Goal: Transaction & Acquisition: Purchase product/service

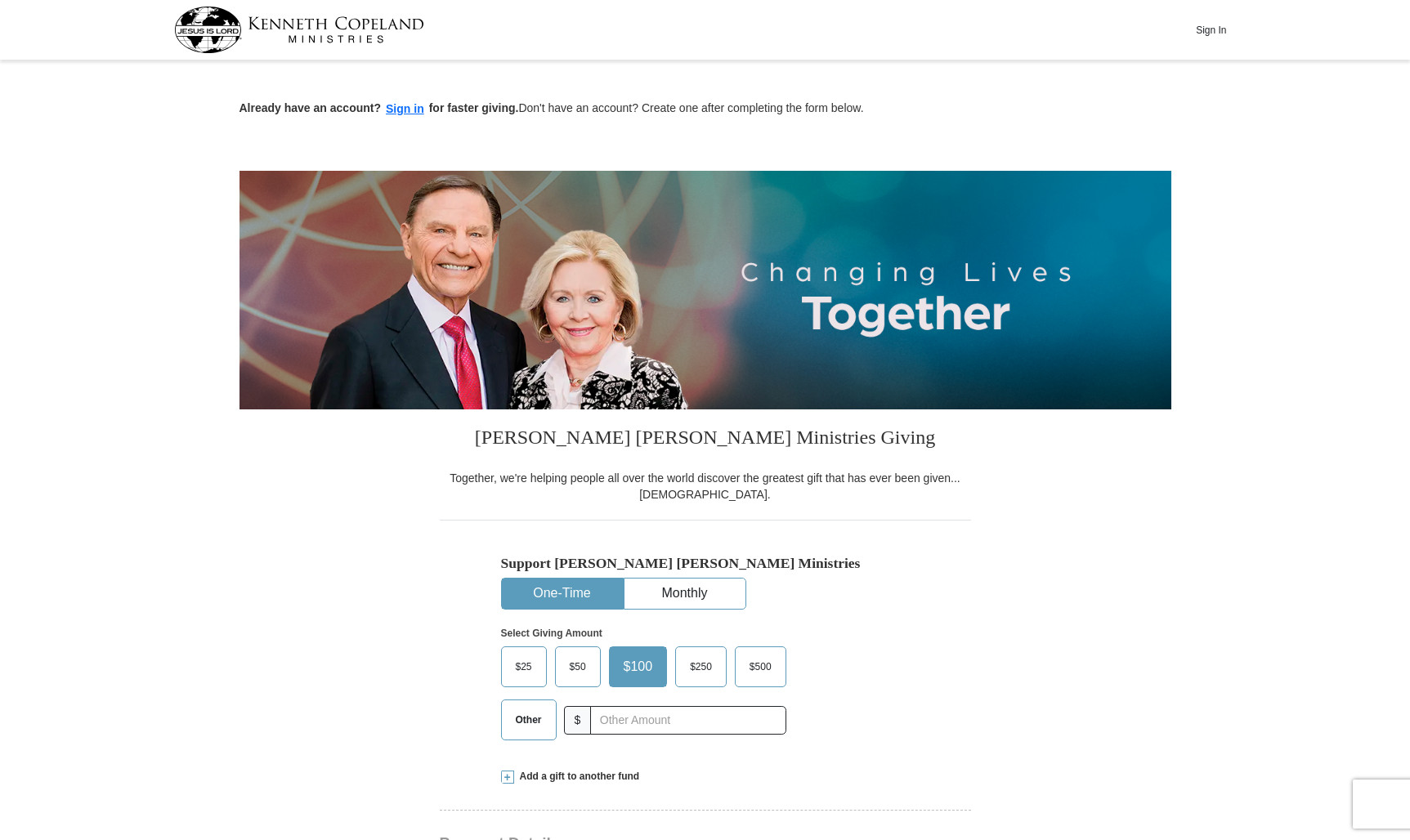
click at [551, 589] on button "One-Time" at bounding box center [562, 594] width 121 height 30
click at [531, 665] on span "$25" at bounding box center [524, 667] width 33 height 25
click at [0, 0] on input "$25" at bounding box center [0, 0] width 0 height 0
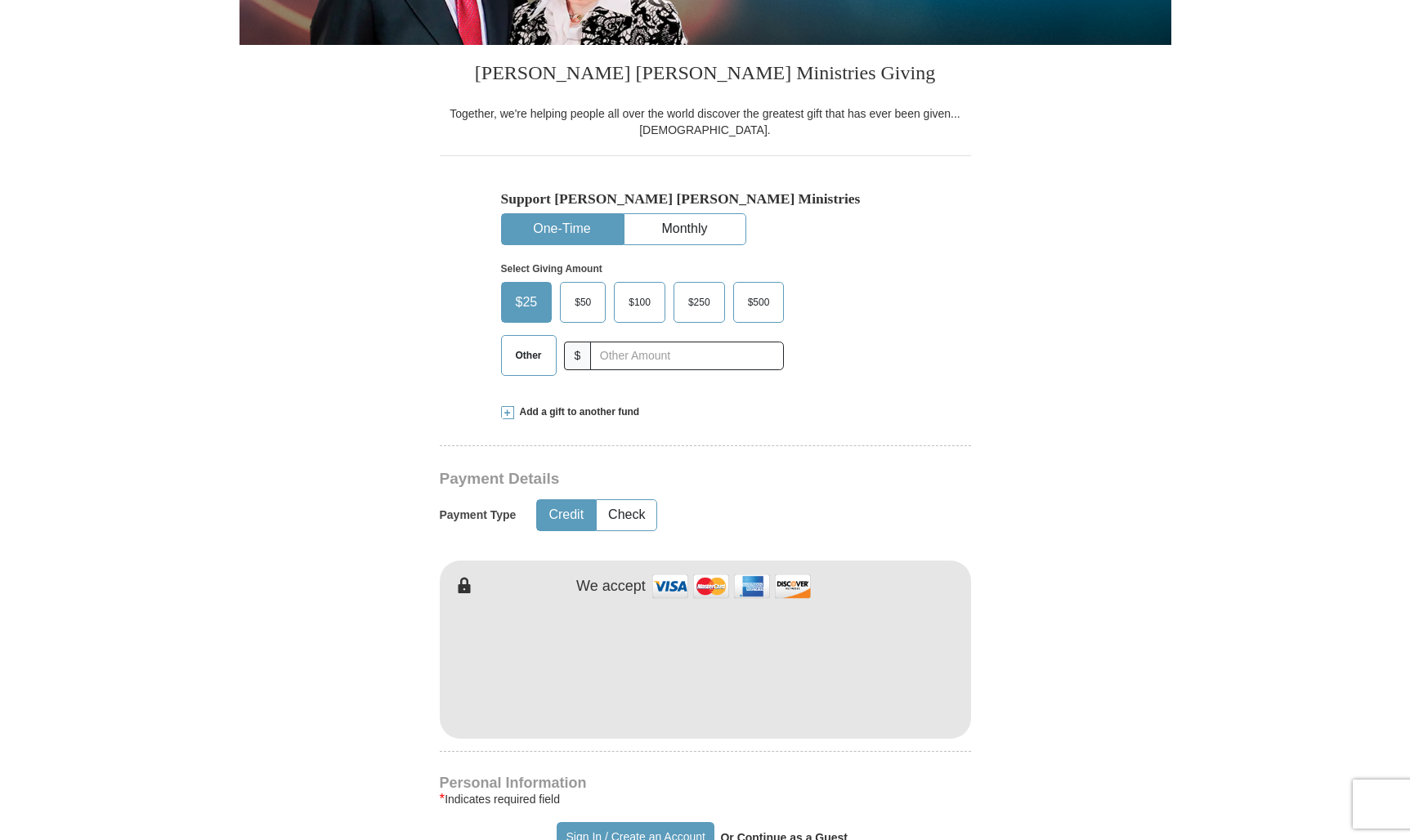
scroll to position [409, 0]
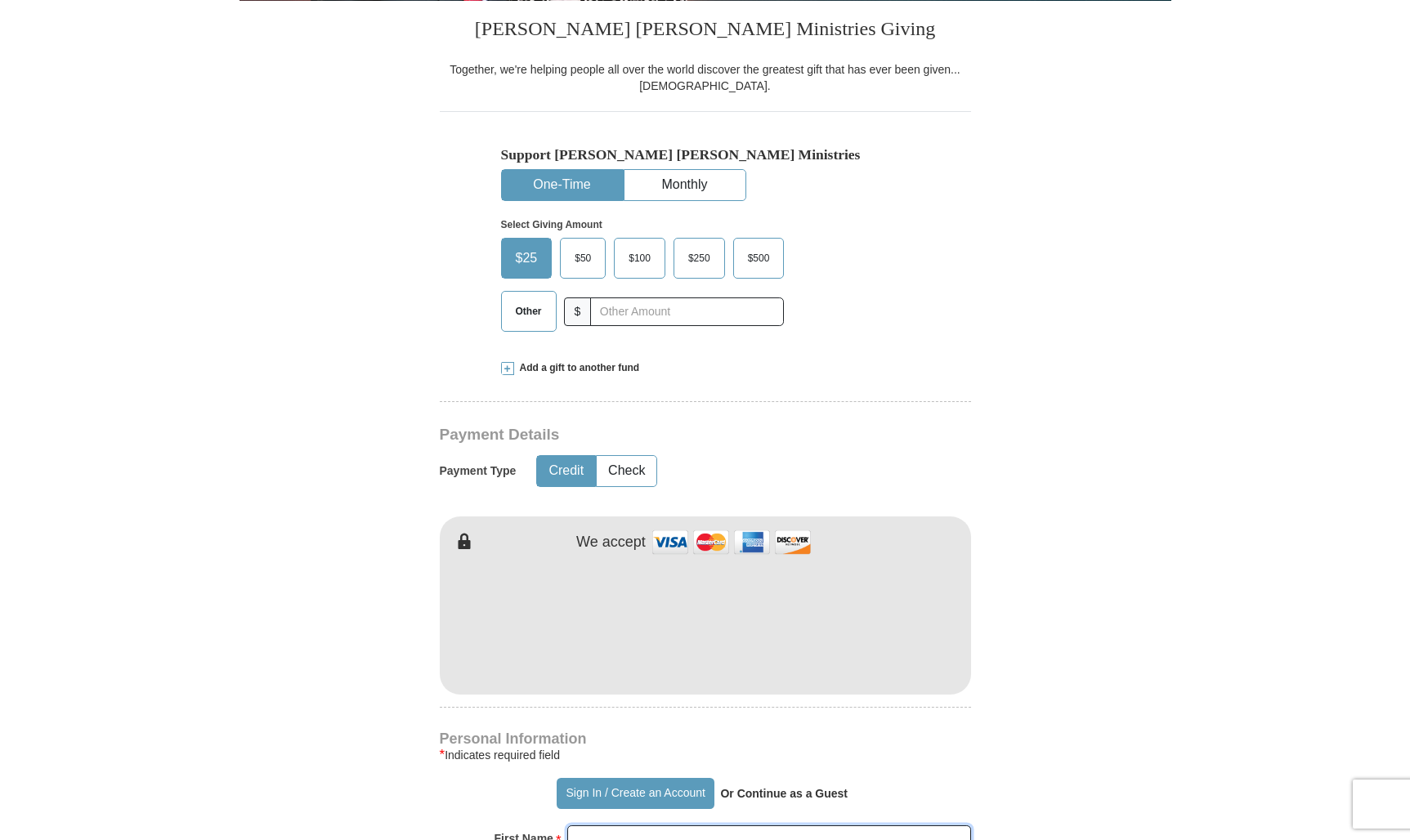
type input "[PERSON_NAME]"
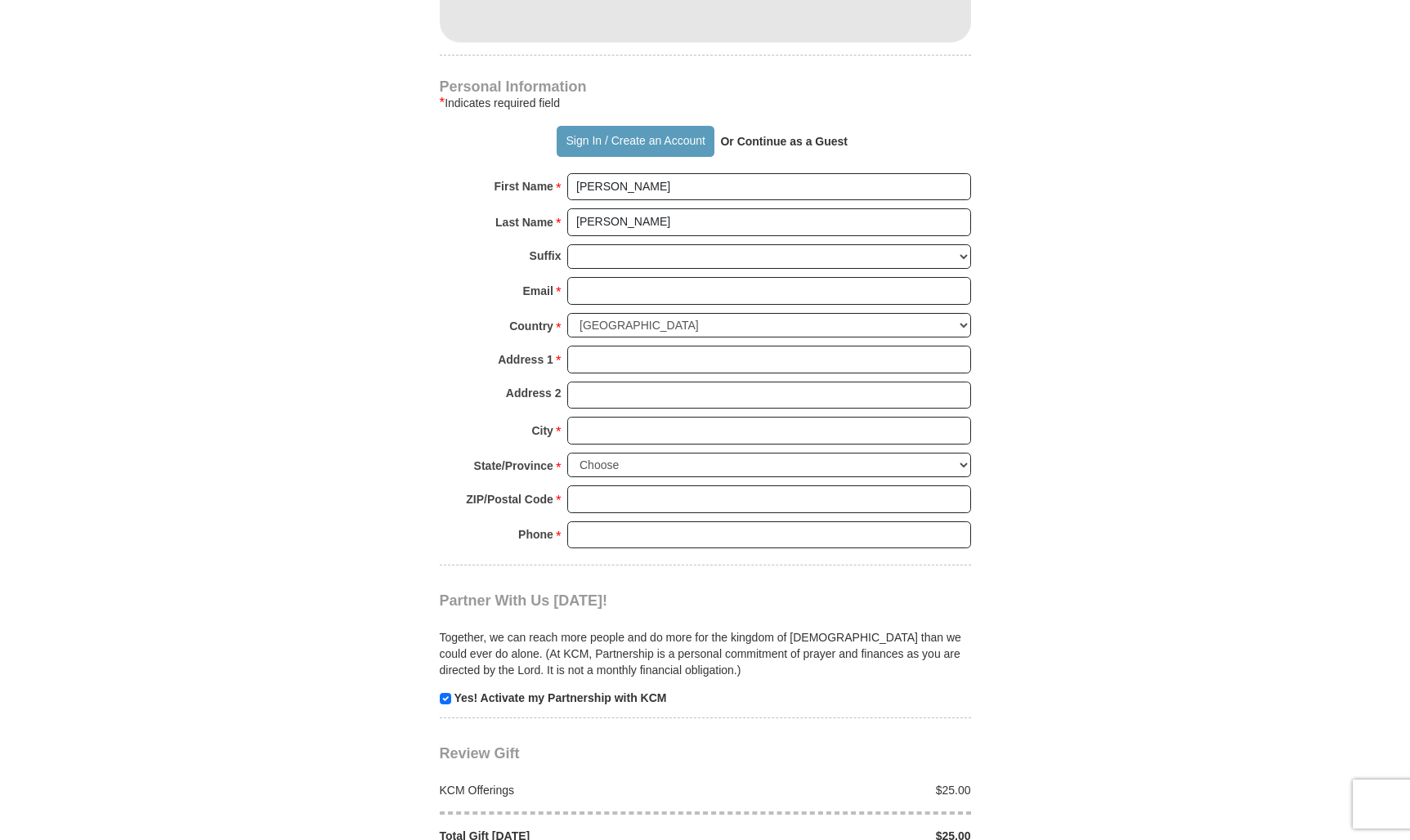
scroll to position [1063, 0]
click at [605, 301] on input "Email *" at bounding box center [769, 290] width 404 height 28
type input "[EMAIL_ADDRESS][DOMAIN_NAME]"
type input "[STREET_ADDRESS][PERSON_NAME]"
type input "BEAVERTON"
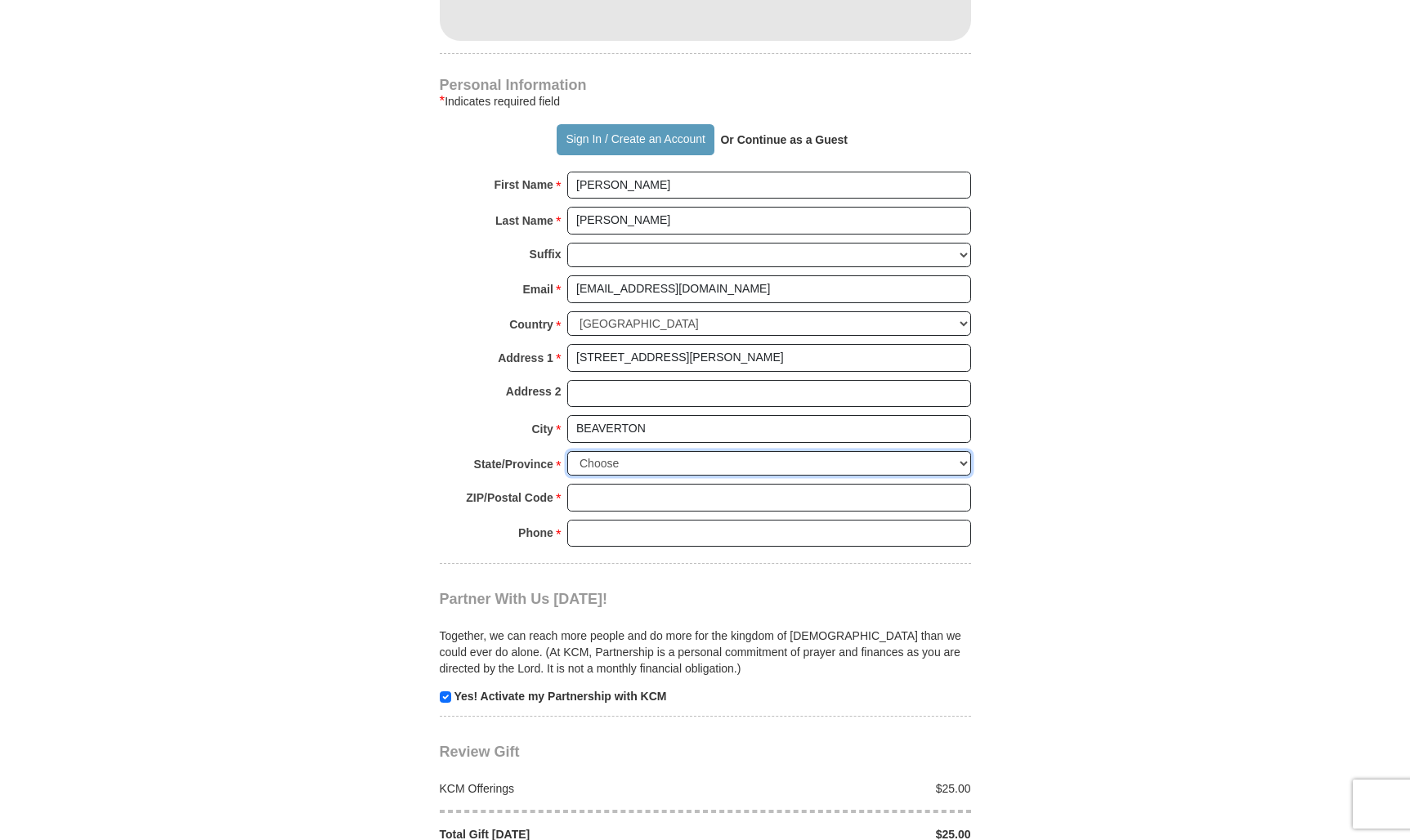
select select "OR"
type input "97007"
type input "5032674243"
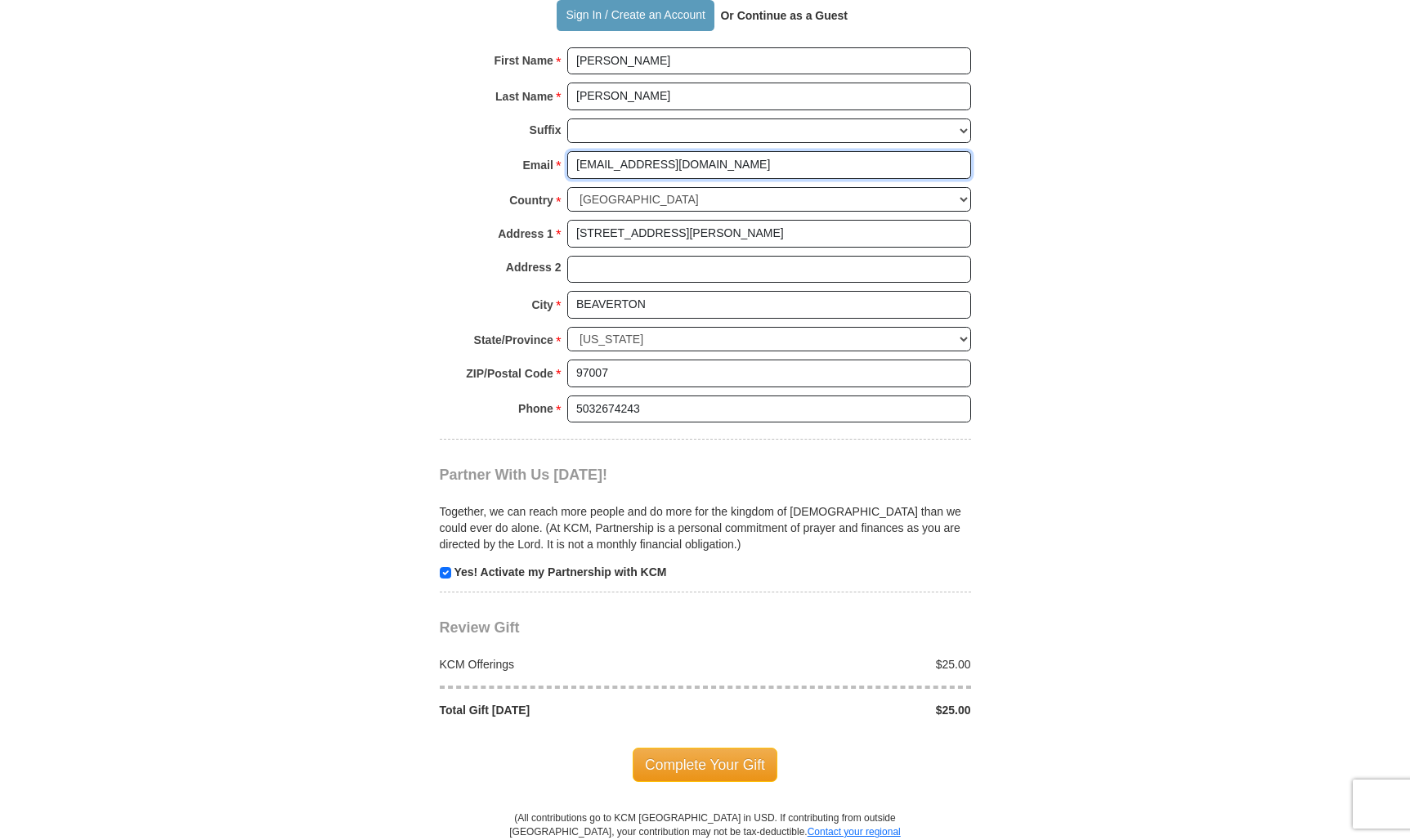
scroll to position [1226, 0]
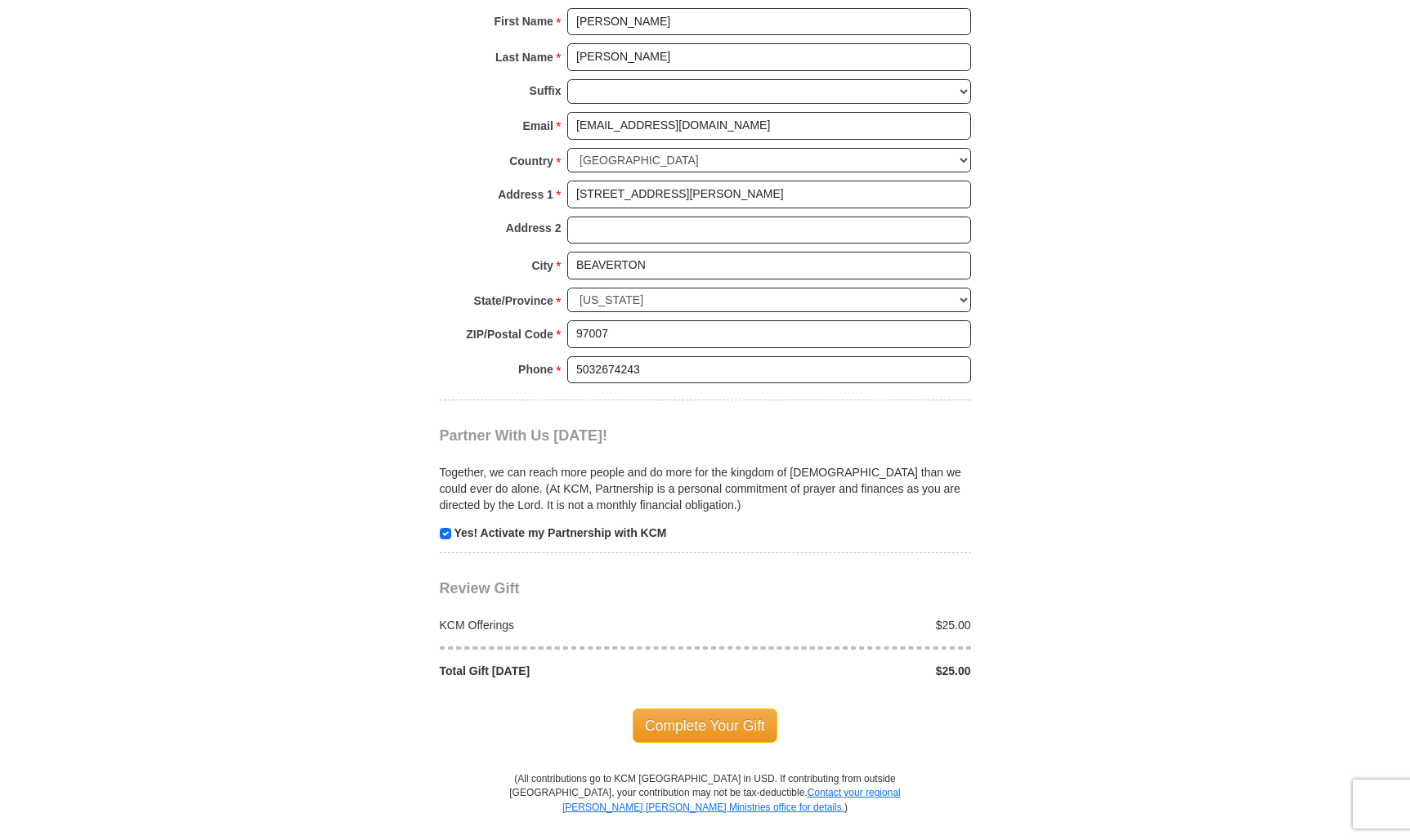
click at [699, 716] on span "Complete Your Gift" at bounding box center [705, 726] width 145 height 34
